Goal: Task Accomplishment & Management: Manage account settings

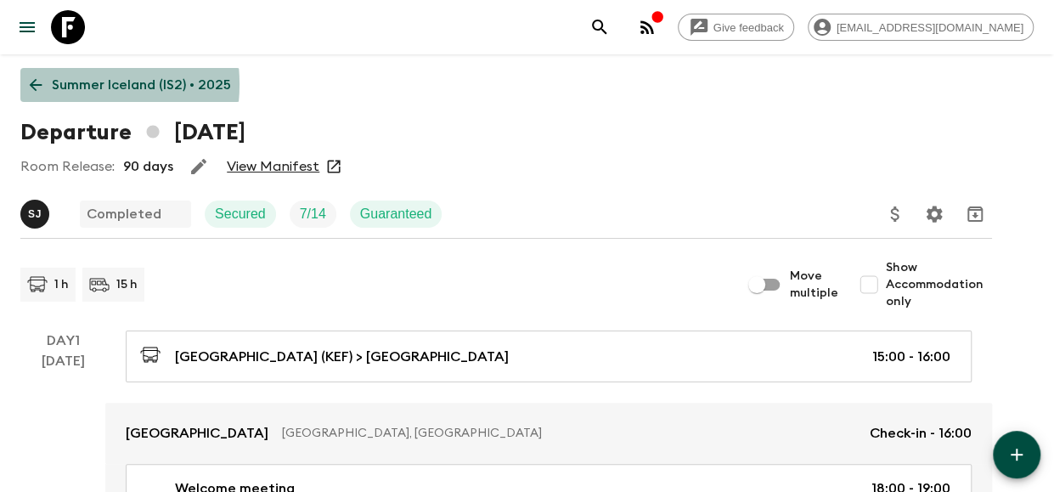
click at [61, 84] on p "Summer Iceland (IS2) • 2025" at bounding box center [141, 85] width 179 height 20
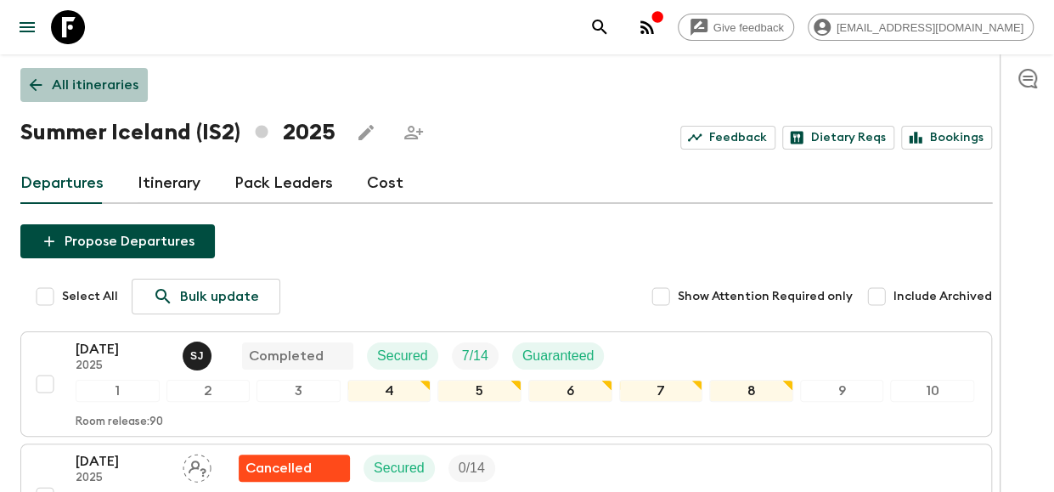
click at [66, 89] on p "All itineraries" at bounding box center [95, 85] width 87 height 20
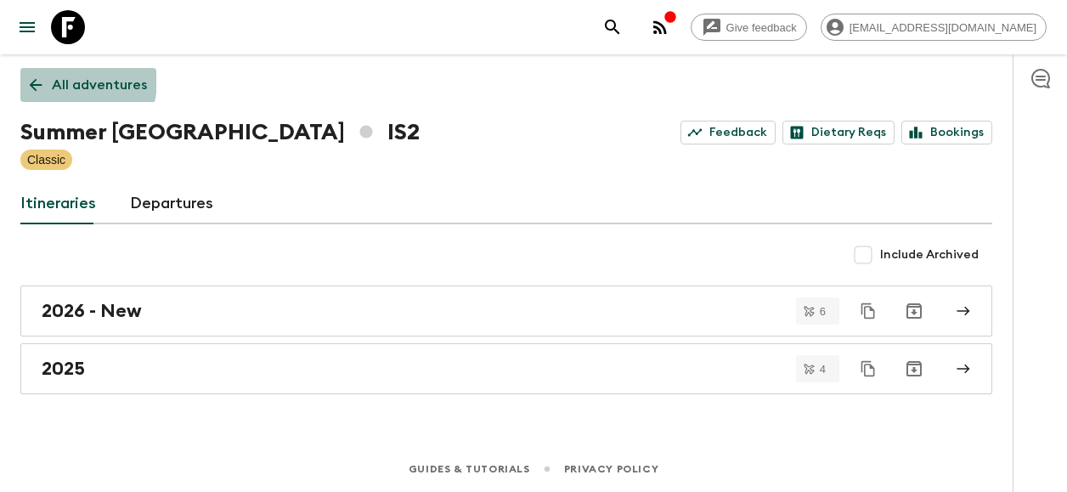
click at [67, 81] on p "All adventures" at bounding box center [99, 85] width 95 height 20
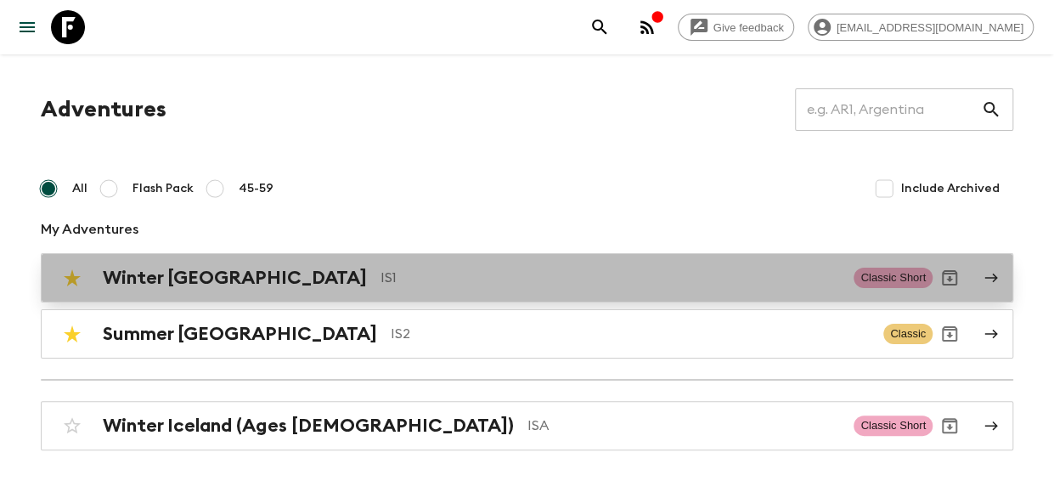
click at [250, 264] on div "Winter Iceland IS1 Classic Short" at bounding box center [493, 278] width 877 height 34
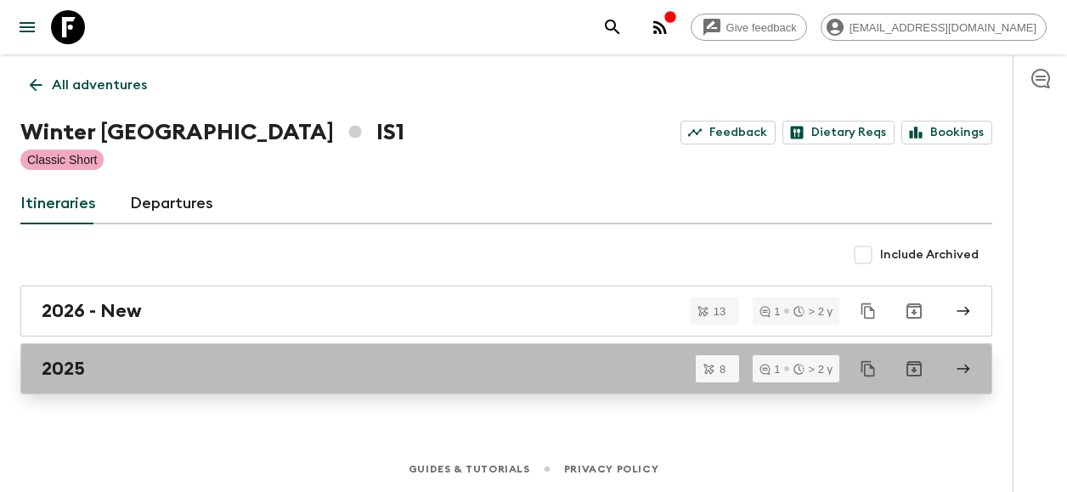
click at [228, 365] on div "2025" at bounding box center [490, 369] width 897 height 22
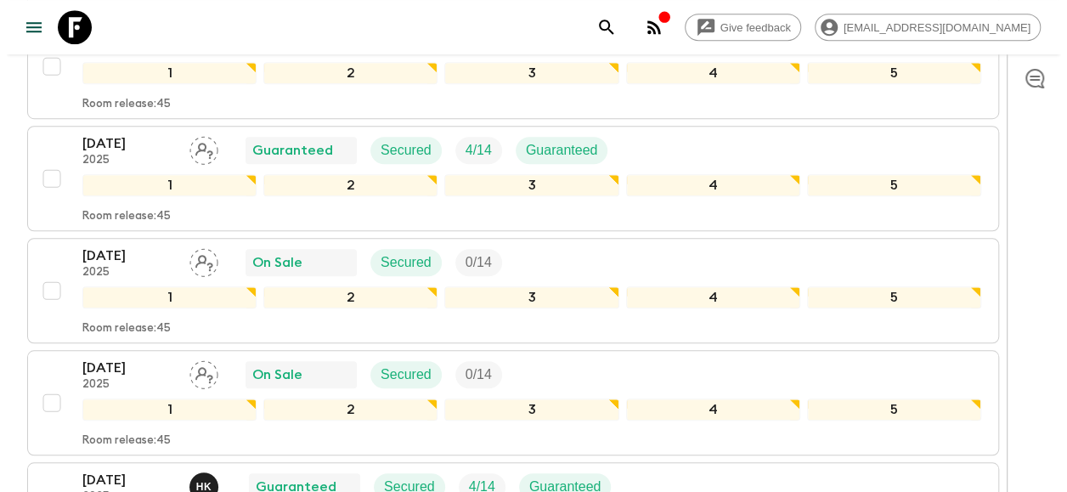
scroll to position [542, 0]
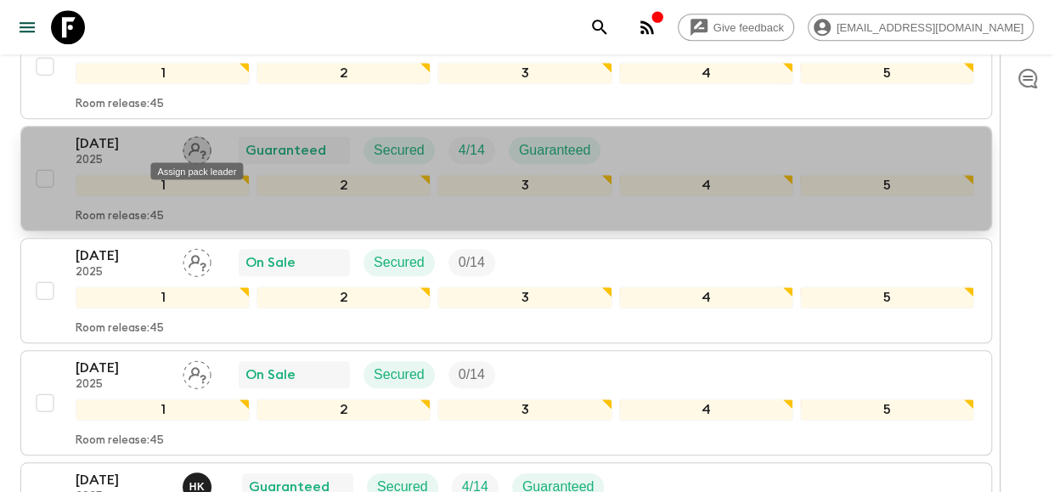
click at [191, 145] on icon "Assign pack leader" at bounding box center [197, 150] width 29 height 29
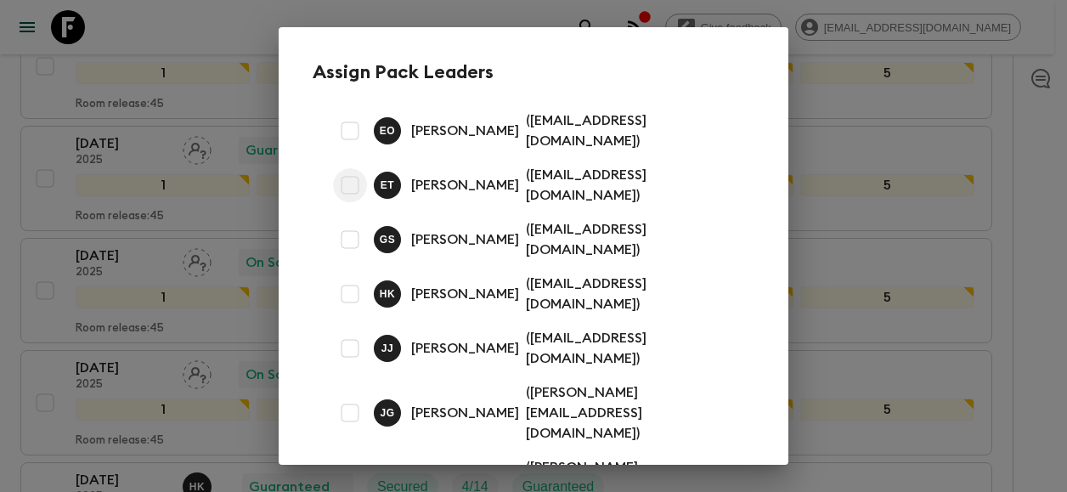
click at [348, 181] on input "checkbox" at bounding box center [350, 185] width 34 height 34
checkbox input "true"
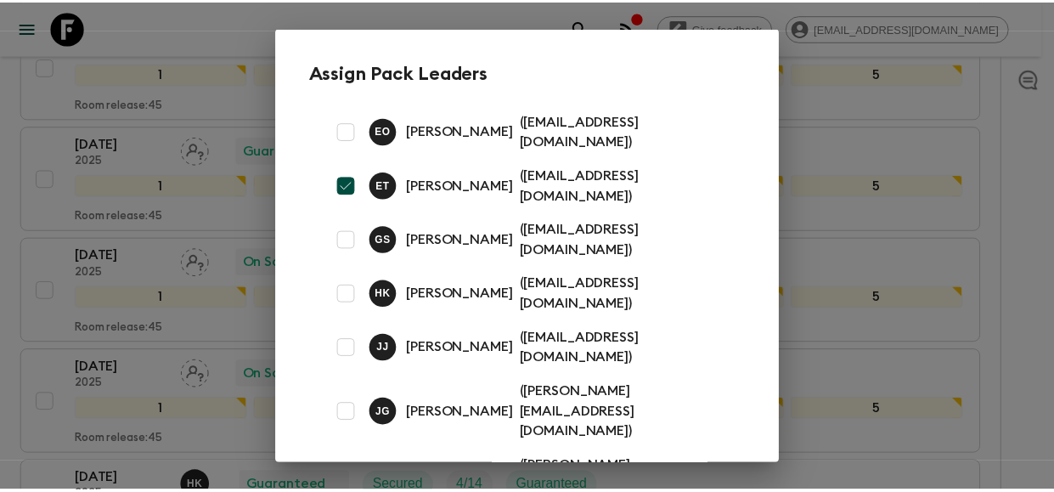
scroll to position [109, 0]
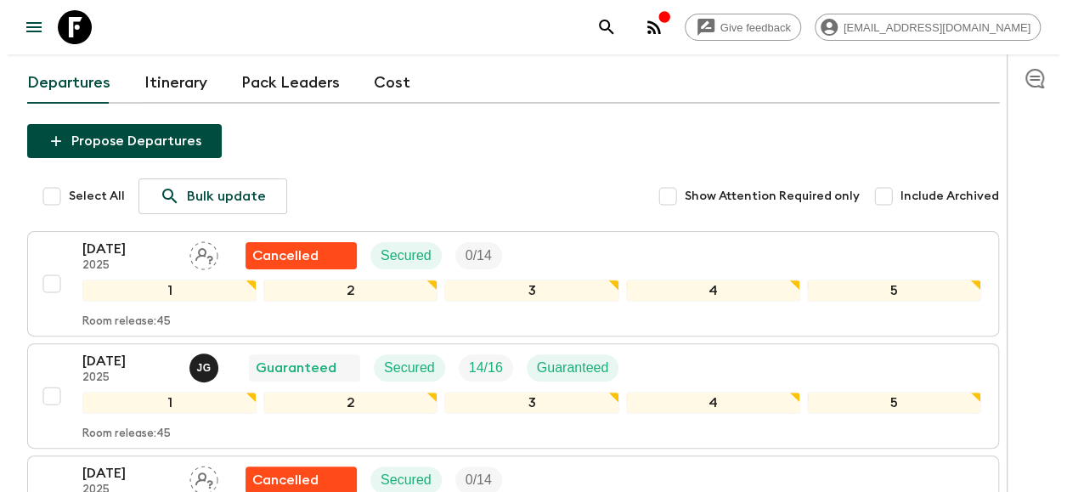
scroll to position [0, 0]
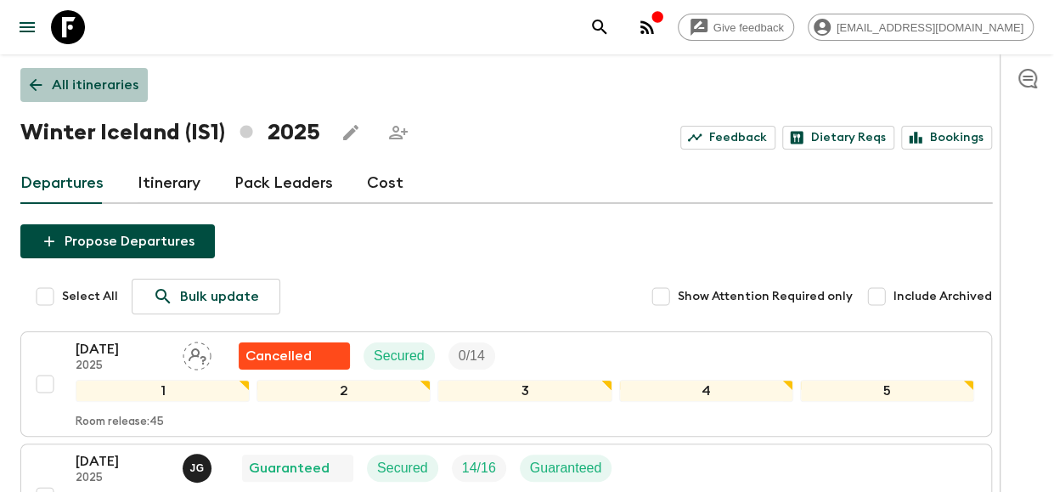
click at [66, 76] on p "All itineraries" at bounding box center [95, 85] width 87 height 20
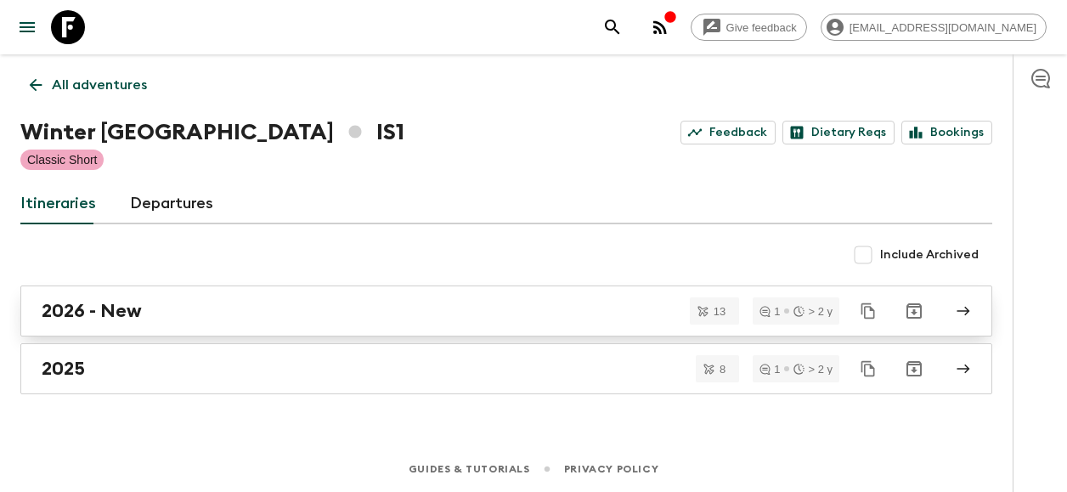
click at [178, 315] on div "2026 - New" at bounding box center [490, 311] width 897 height 22
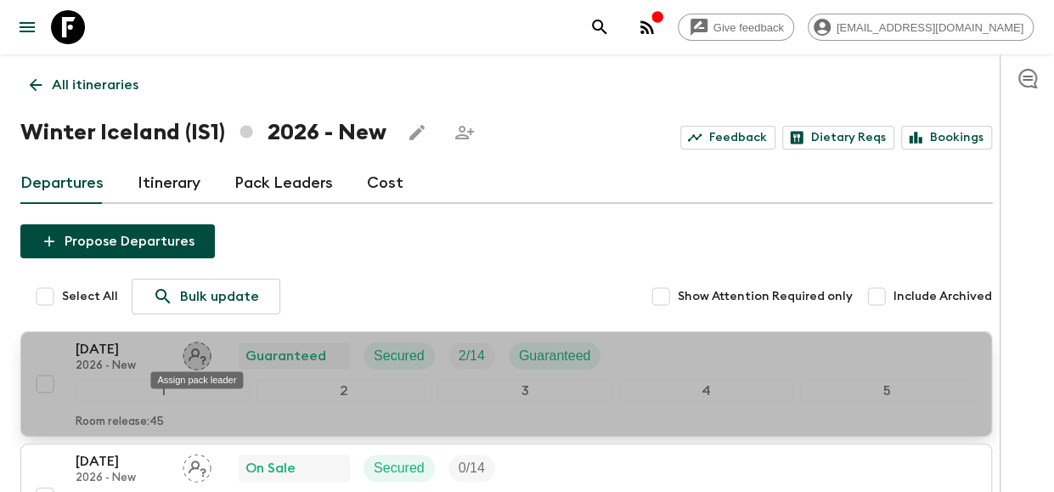
click at [196, 354] on icon "Assign pack leader" at bounding box center [198, 356] width 18 height 16
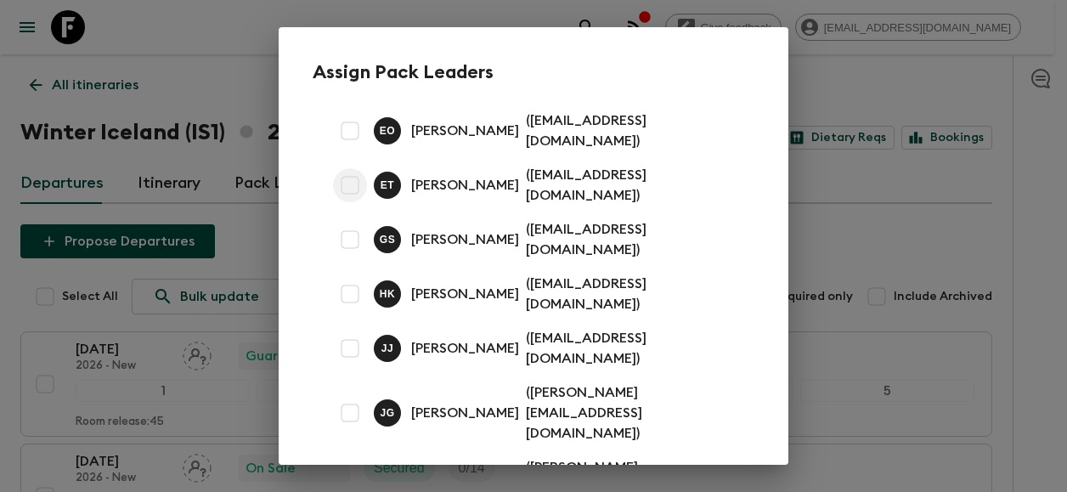
click at [351, 178] on input "checkbox" at bounding box center [350, 185] width 34 height 34
checkbox input "true"
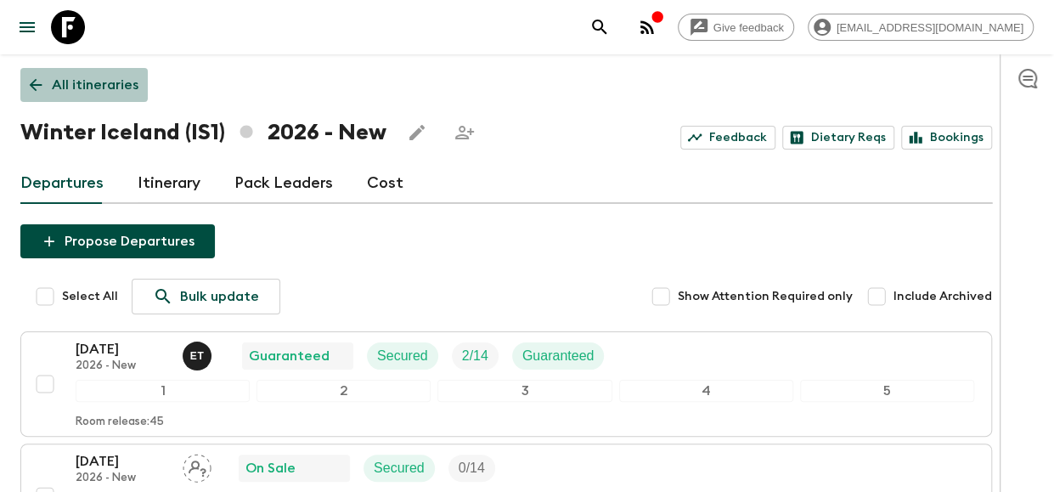
click at [39, 76] on icon at bounding box center [35, 85] width 19 height 19
